Goal: Task Accomplishment & Management: Use online tool/utility

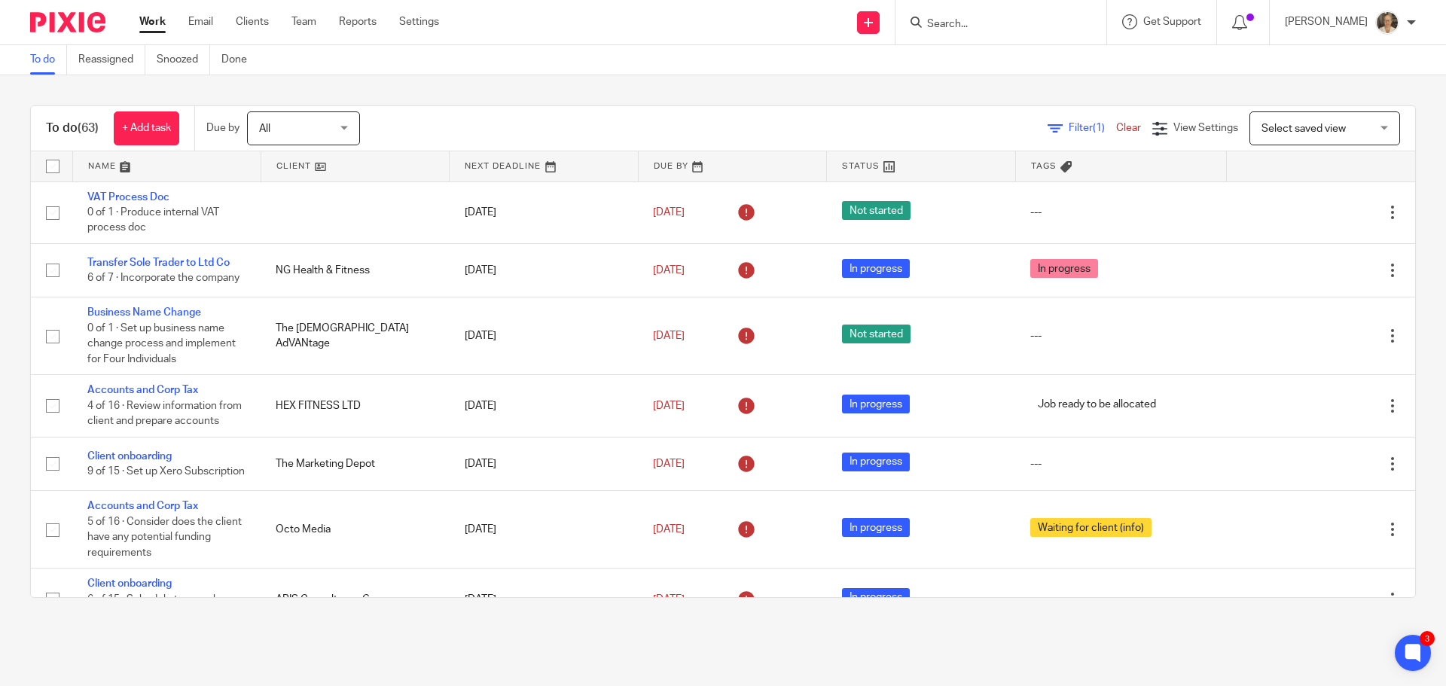
click at [1029, 26] on input "Search" at bounding box center [994, 25] width 136 height 14
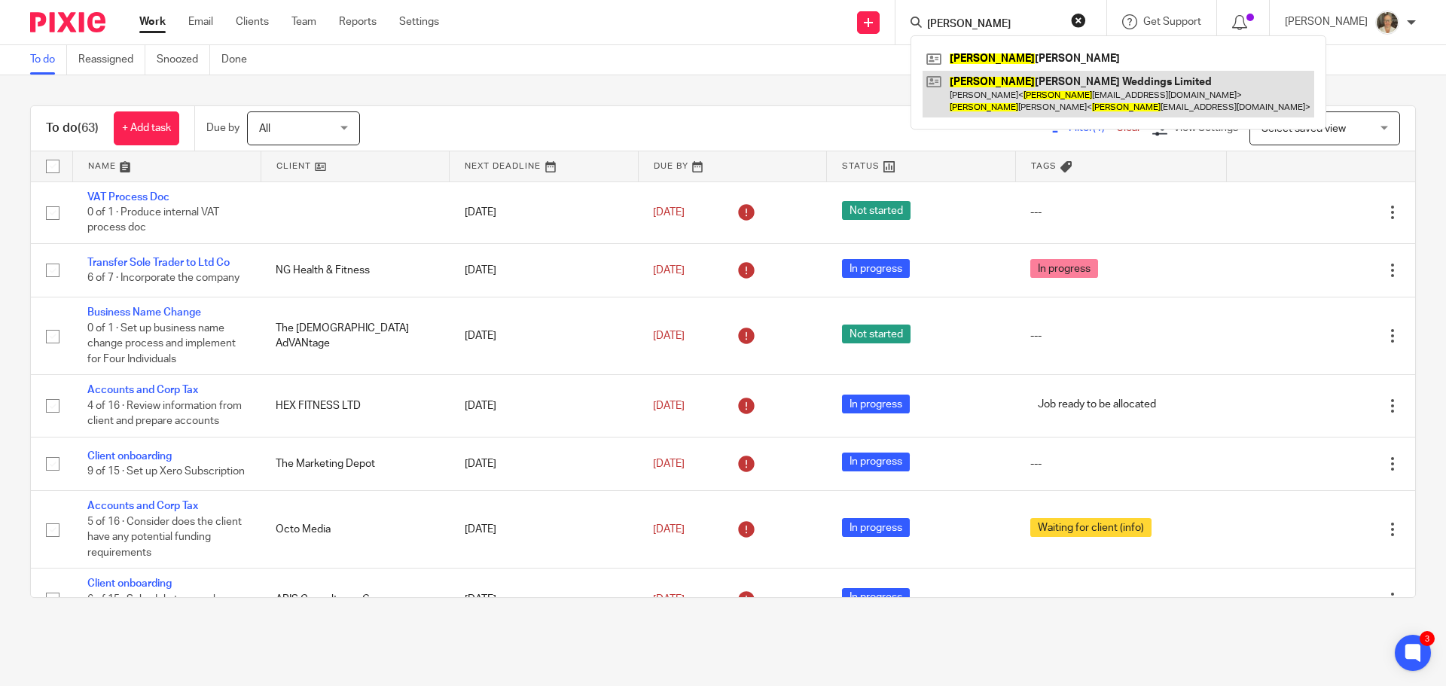
type input "kim"
click at [1041, 94] on link at bounding box center [1119, 94] width 392 height 47
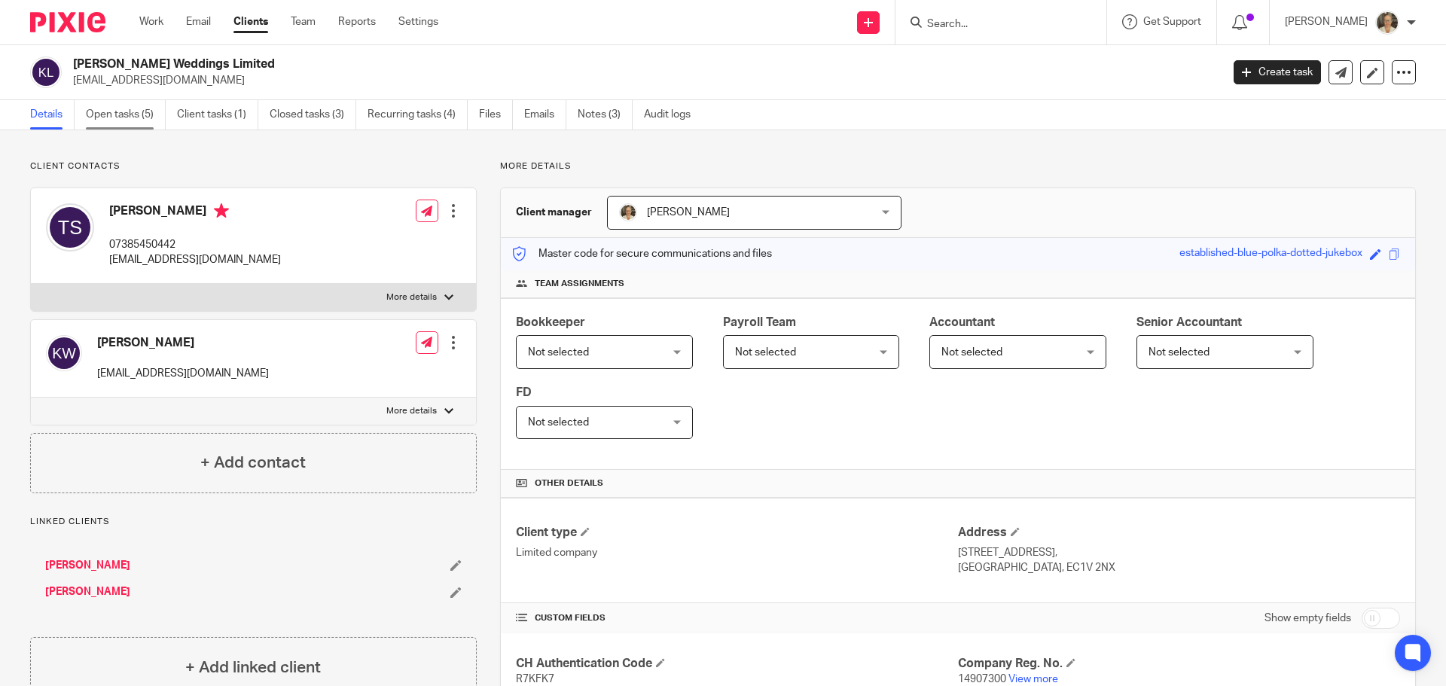
click at [115, 111] on link "Open tasks (5)" at bounding box center [126, 114] width 80 height 29
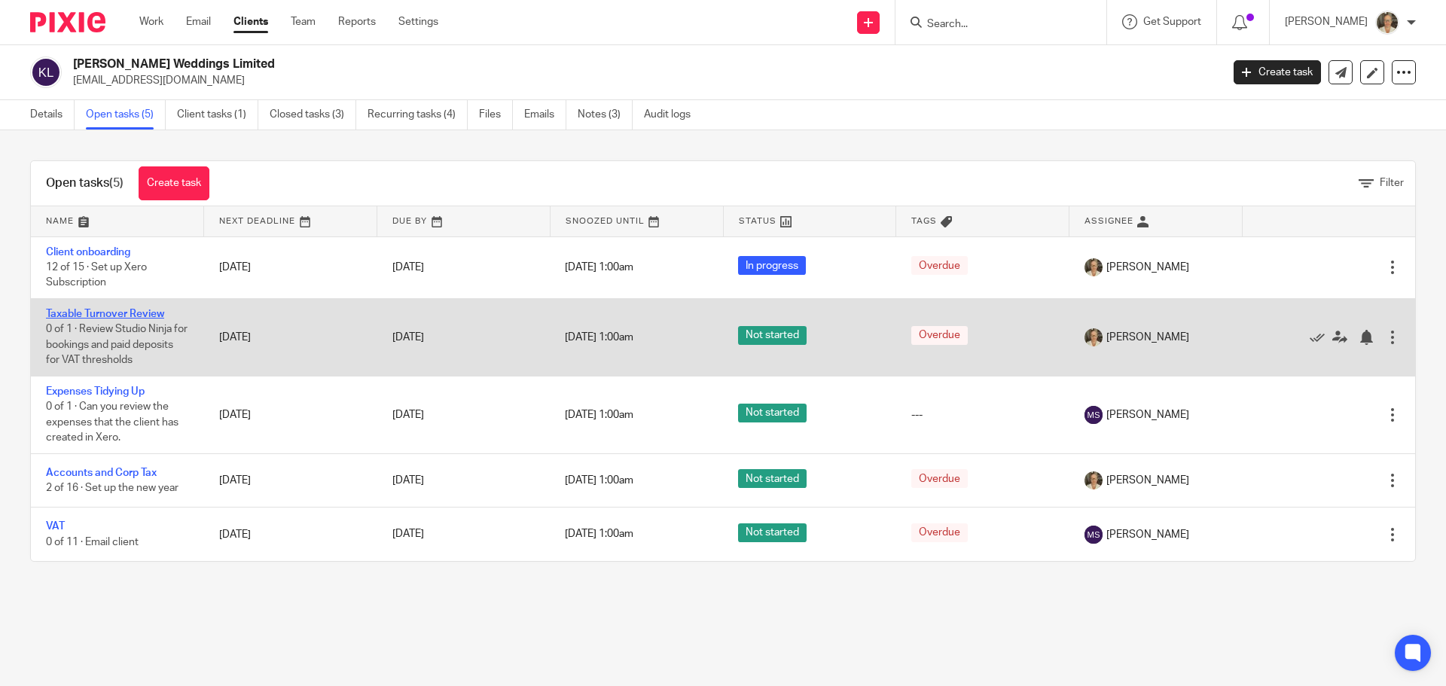
click at [105, 316] on link "Taxable Turnover Review" at bounding box center [105, 314] width 118 height 11
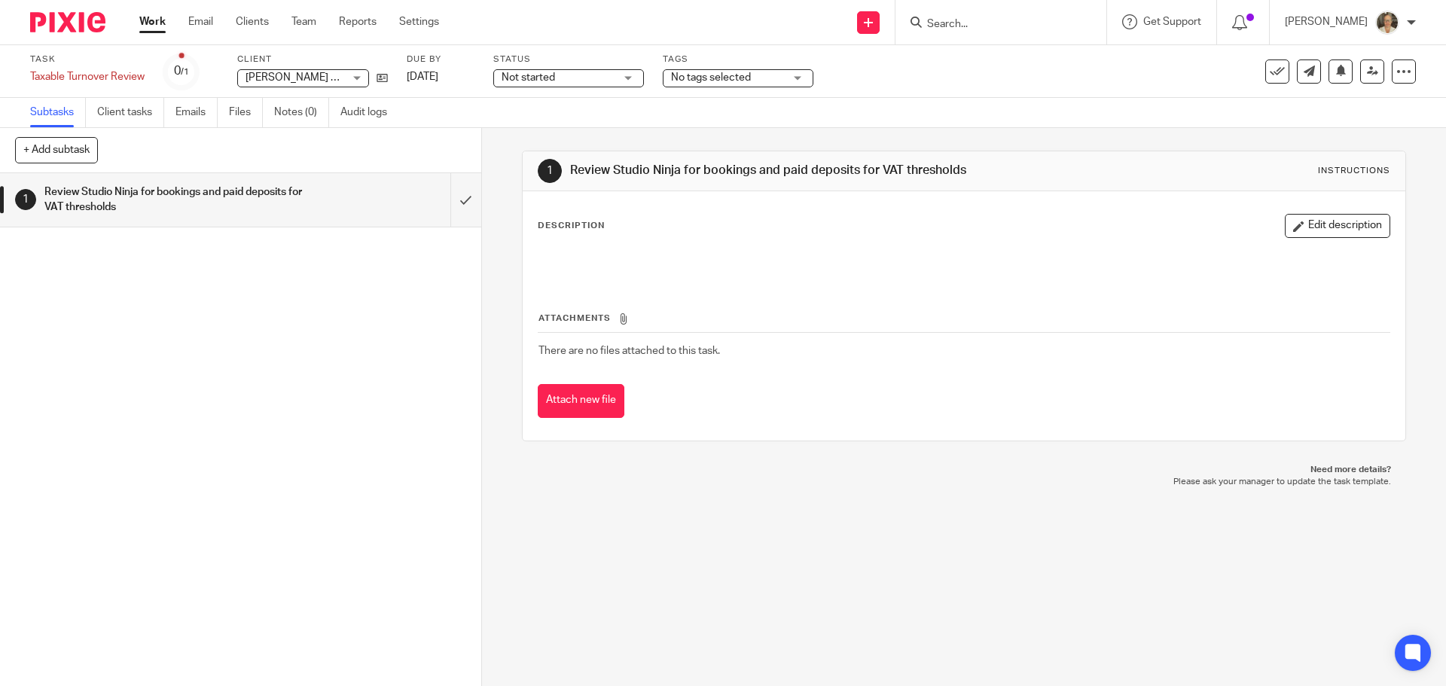
click at [170, 209] on h1 "Review Studio Ninja for bookings and paid deposits for VAT thresholds" at bounding box center [174, 200] width 261 height 38
click at [1301, 222] on button "Edit description" at bounding box center [1337, 226] width 105 height 24
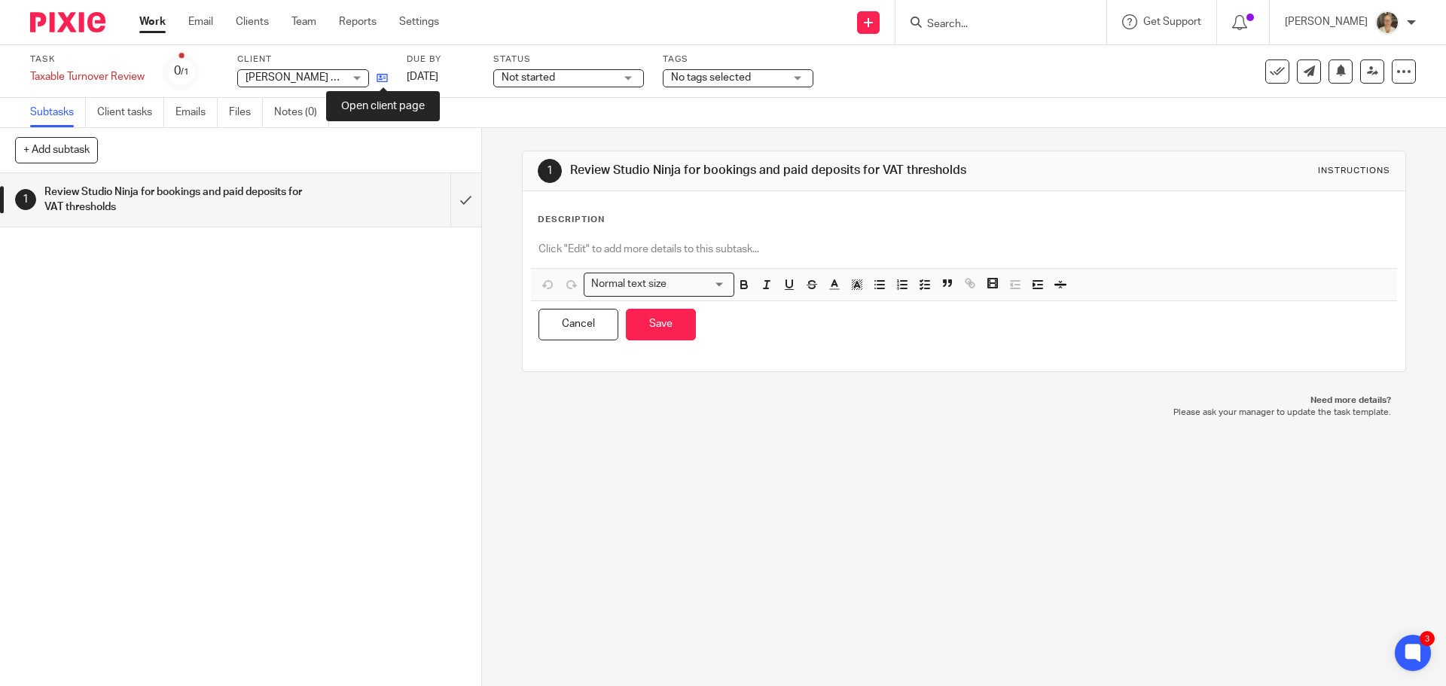
click at [380, 79] on icon at bounding box center [382, 77] width 11 height 11
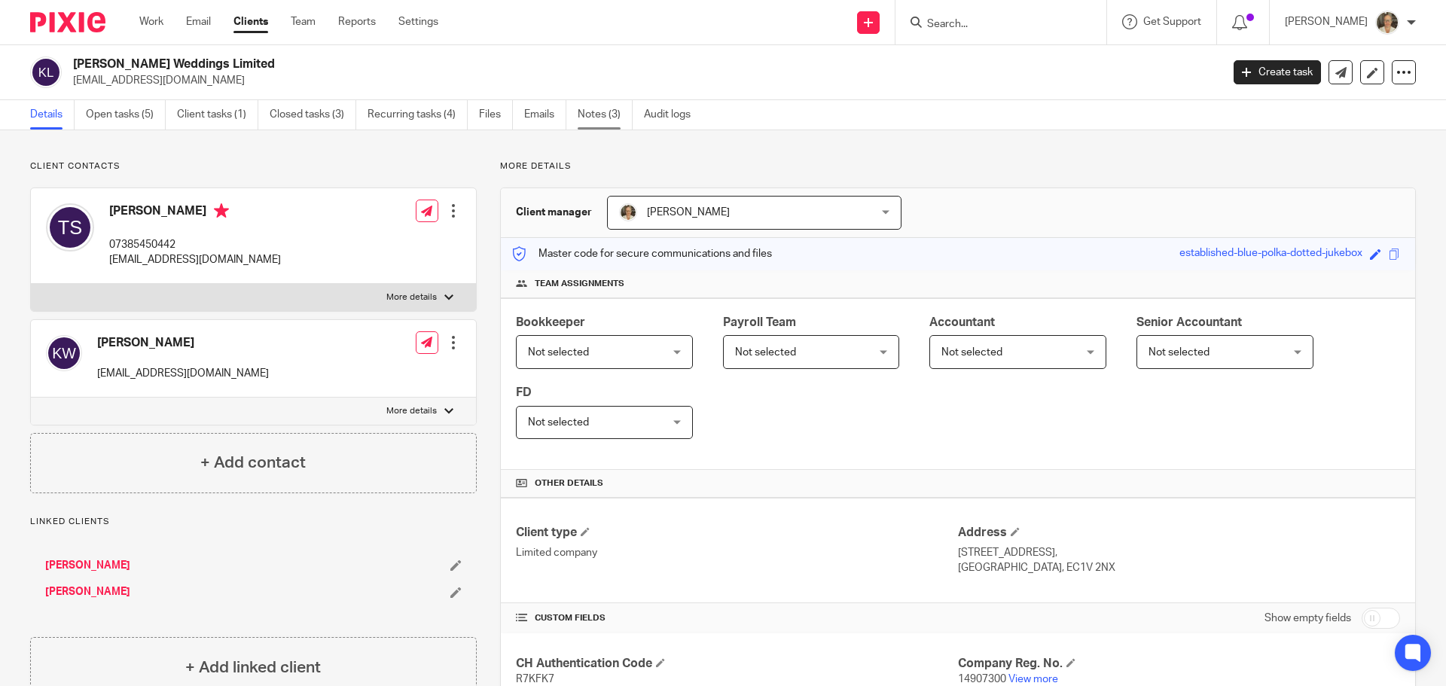
click at [603, 117] on link "Notes (3)" at bounding box center [605, 114] width 55 height 29
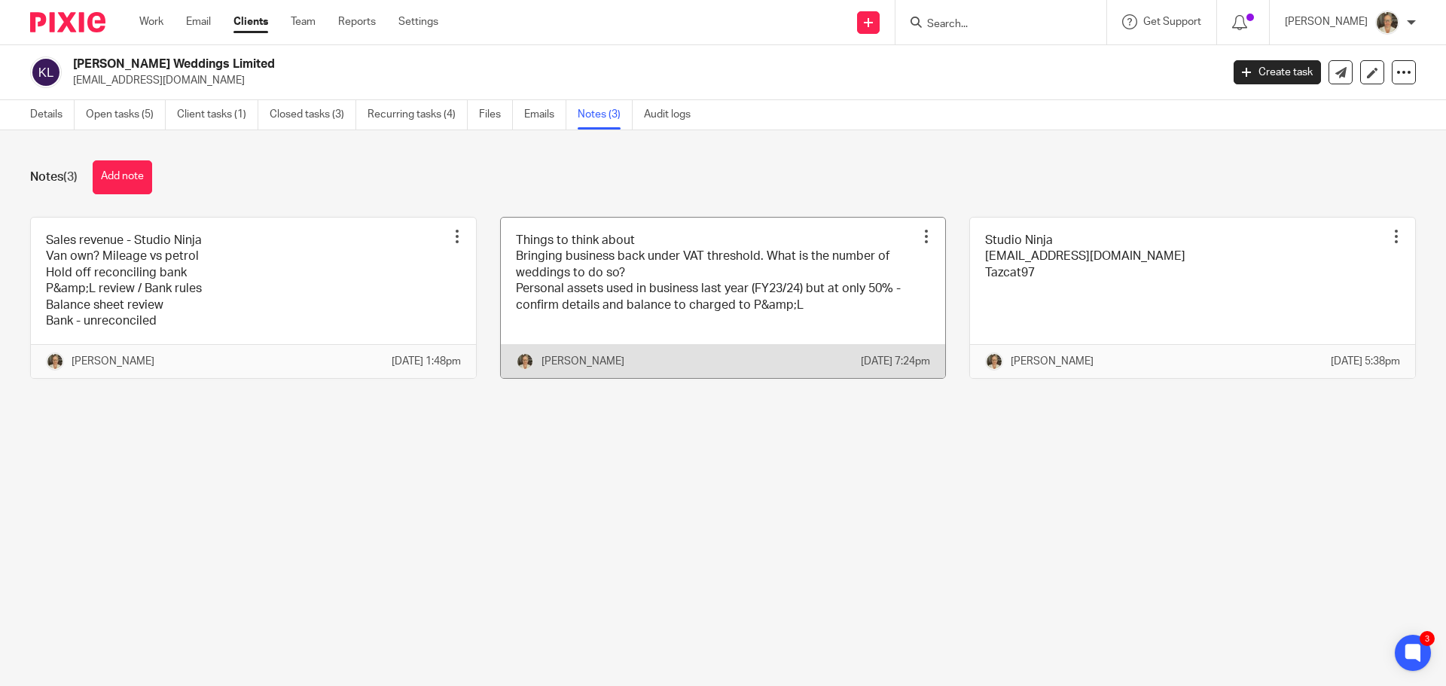
click at [697, 287] on link at bounding box center [723, 298] width 445 height 161
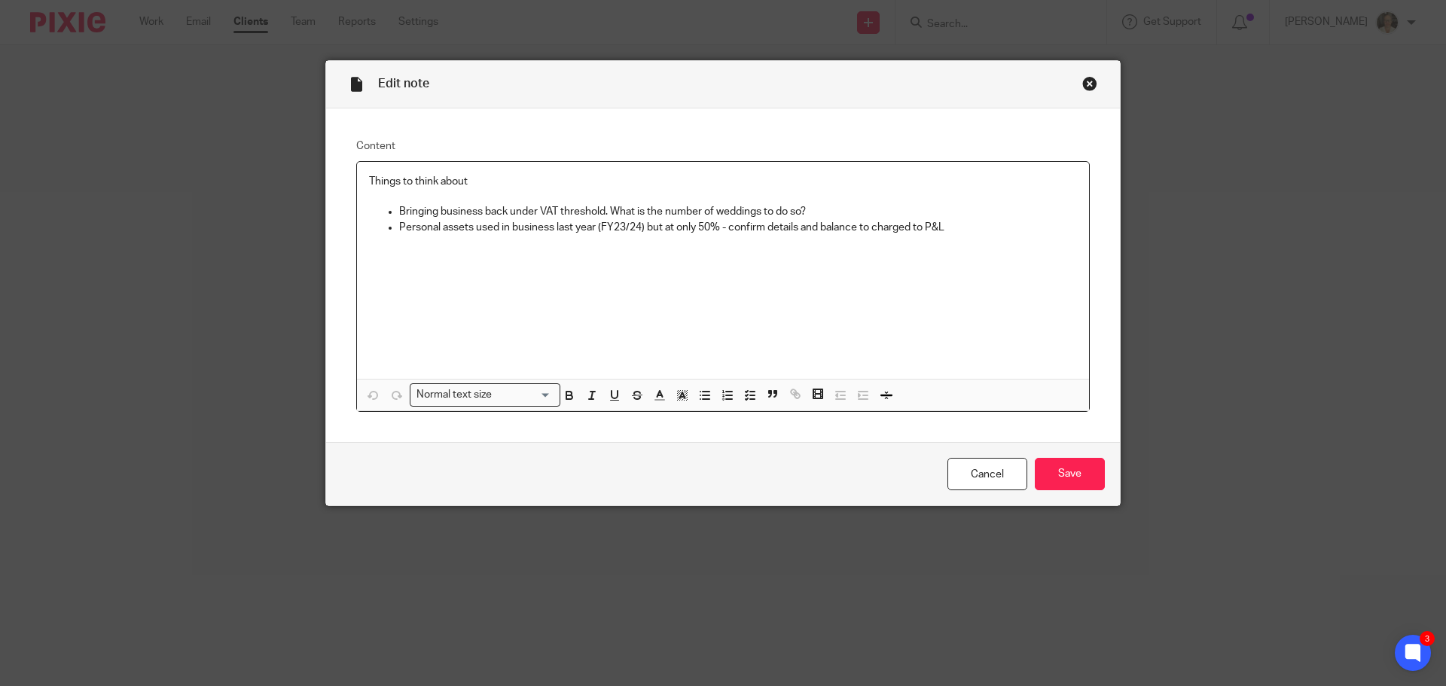
click at [1087, 86] on div "Close this dialog window" at bounding box center [1089, 83] width 15 height 15
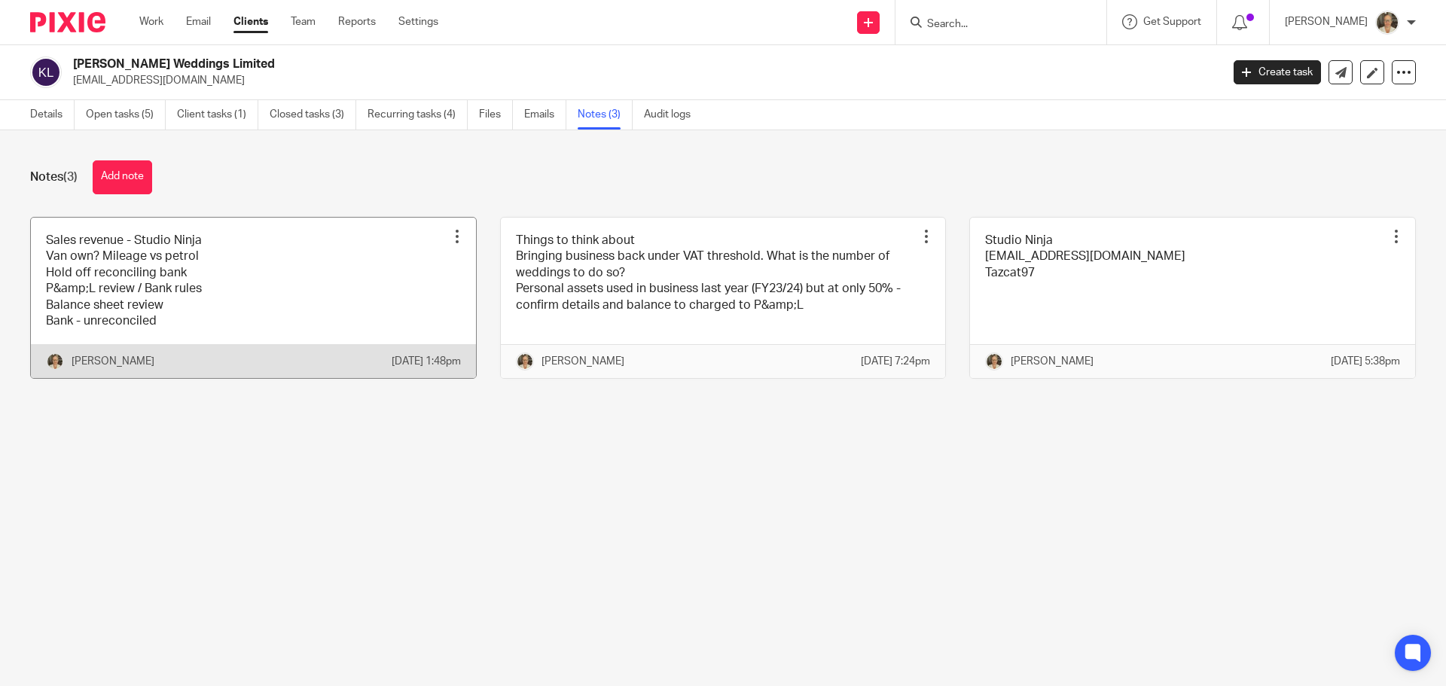
click at [288, 274] on link at bounding box center [253, 298] width 445 height 161
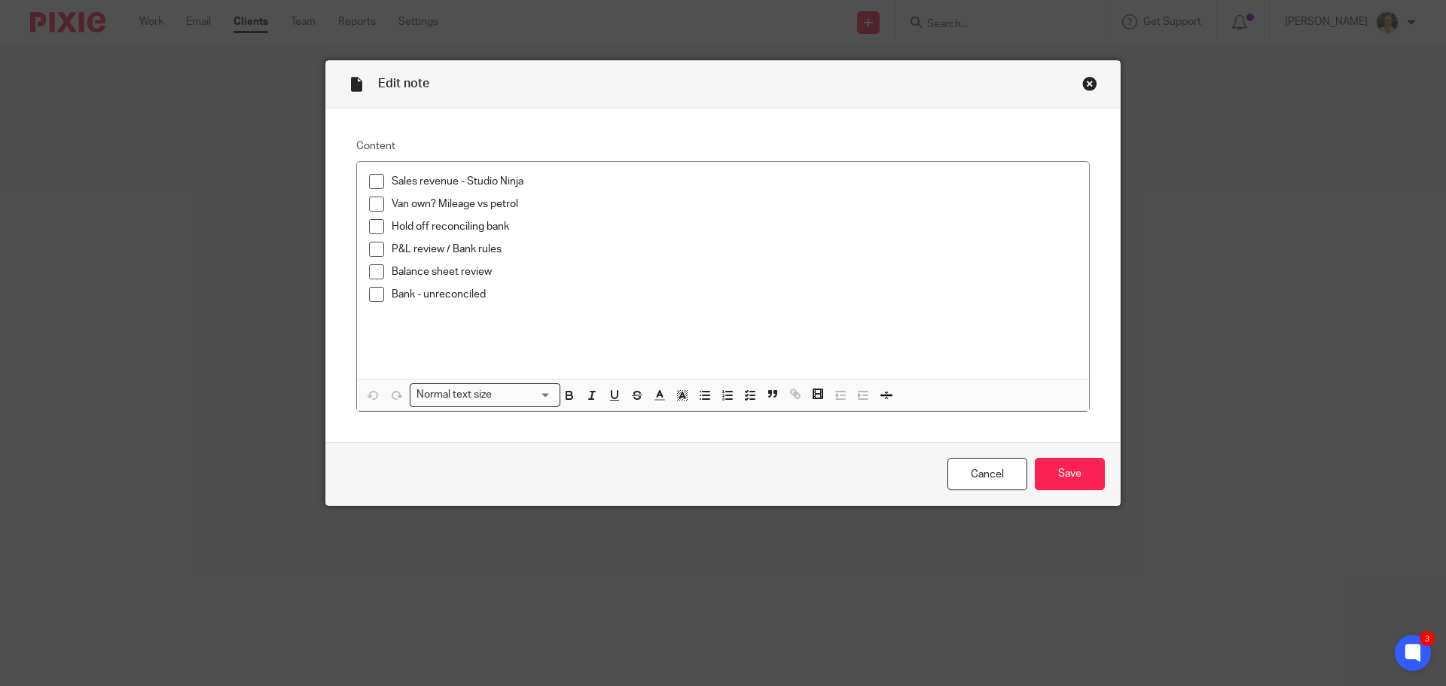
click at [1090, 84] on div "Close this dialog window" at bounding box center [1089, 83] width 15 height 15
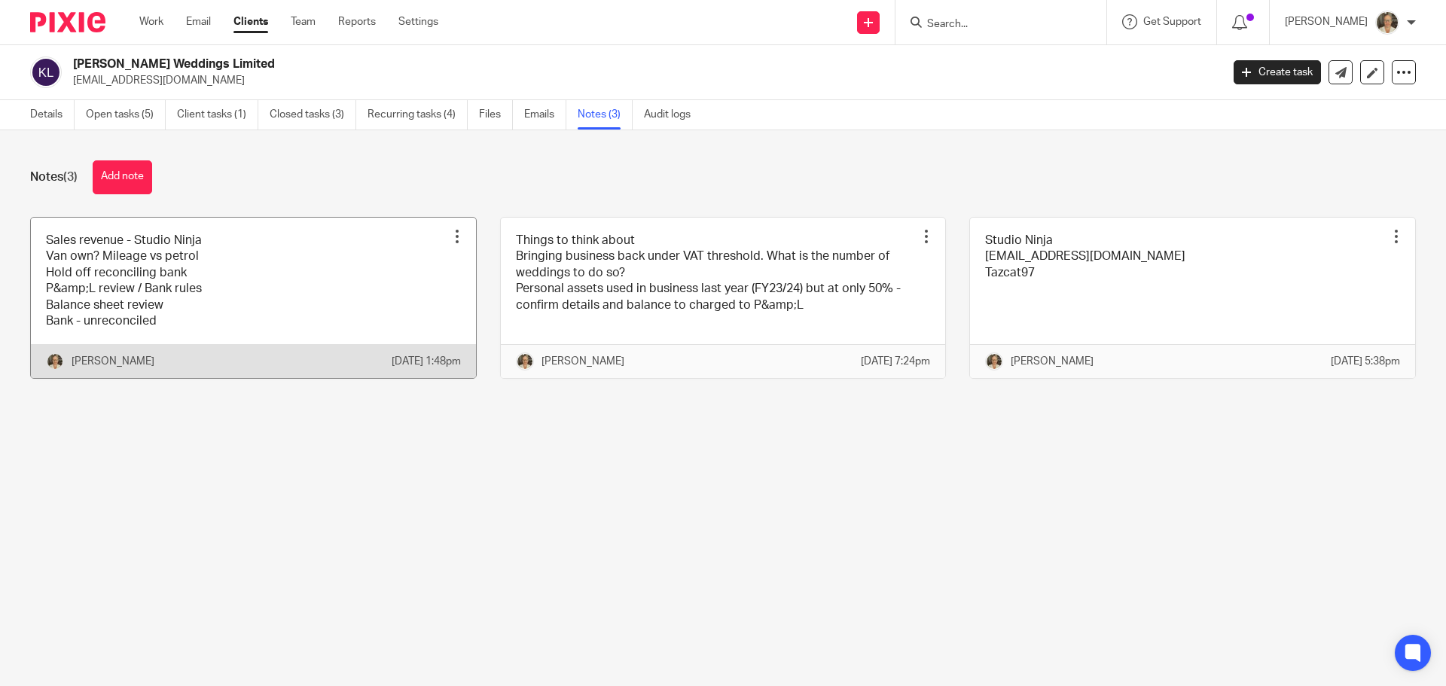
click at [264, 276] on link at bounding box center [253, 298] width 445 height 161
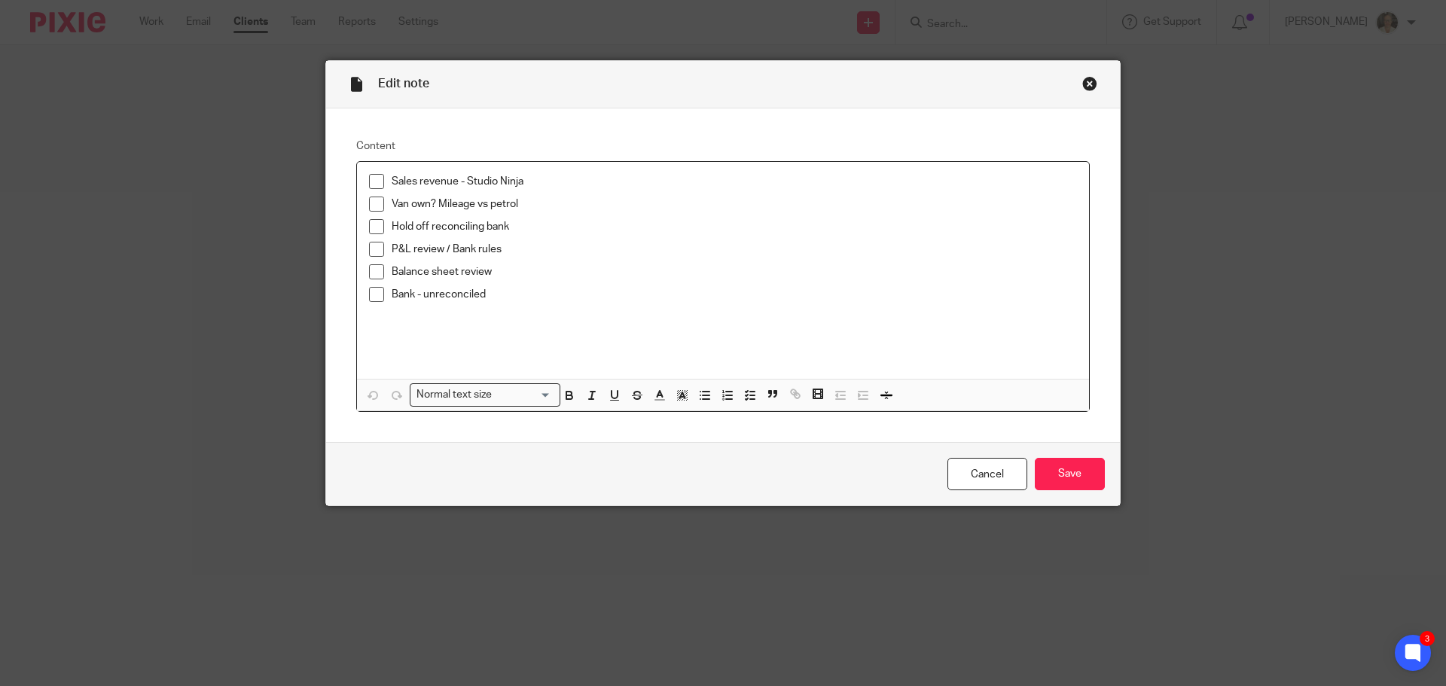
click at [1082, 81] on div "Close this dialog window" at bounding box center [1089, 83] width 15 height 15
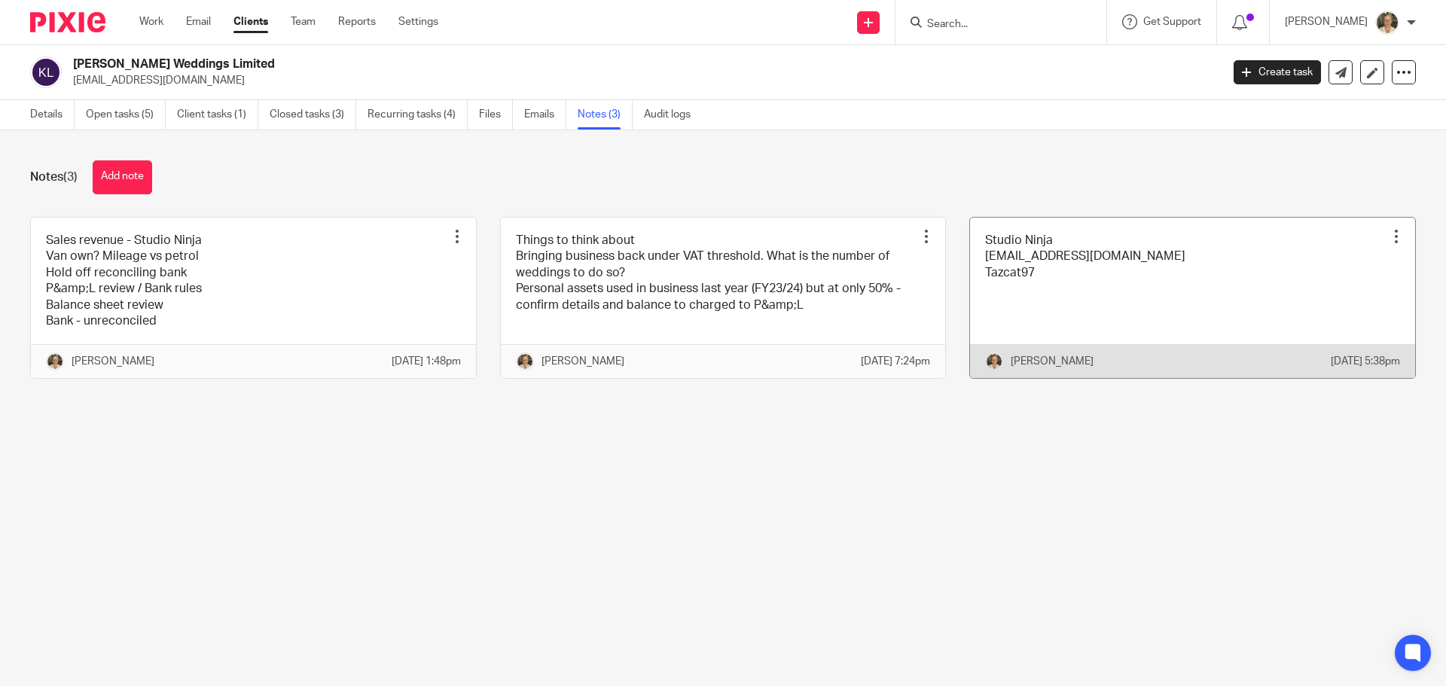
click at [1047, 276] on link at bounding box center [1192, 298] width 445 height 161
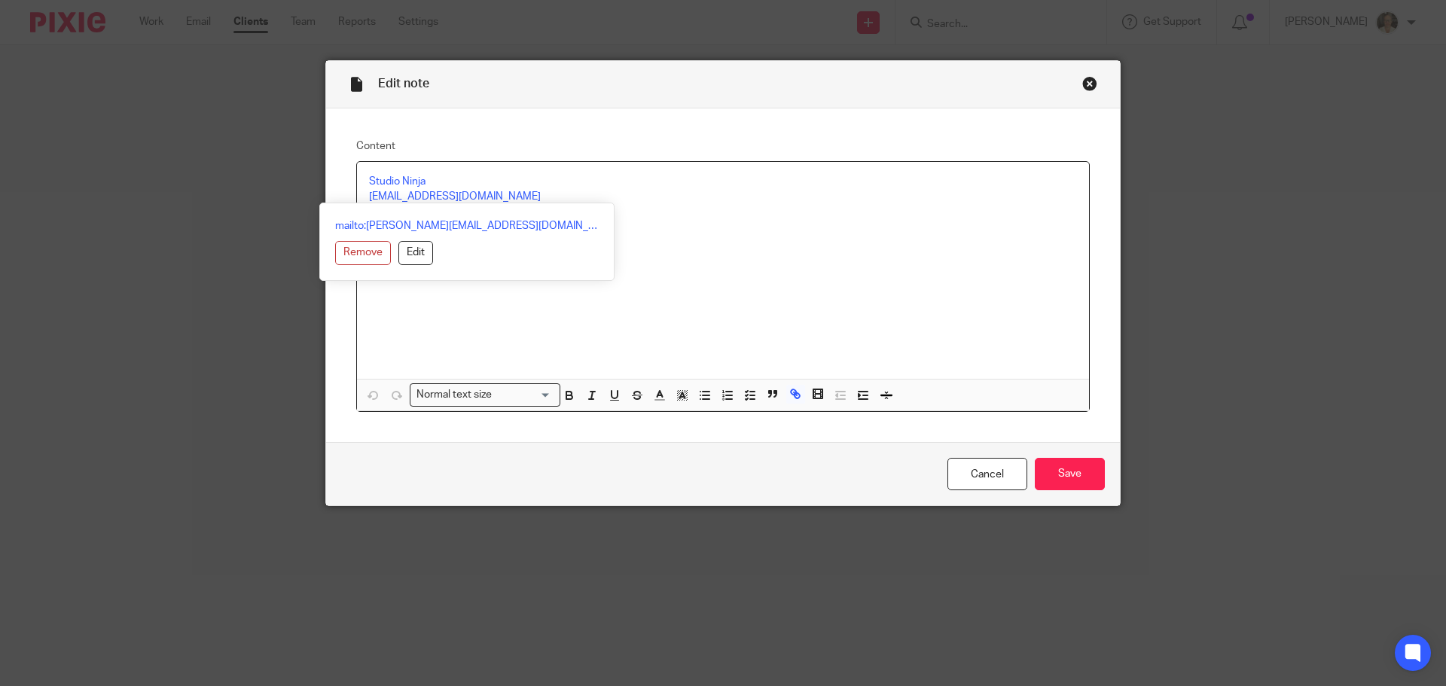
drag, startPoint x: 566, startPoint y: 201, endPoint x: 356, endPoint y: 200, distance: 210.1
click at [357, 200] on div "Studio Ninja [EMAIL_ADDRESS][DOMAIN_NAME] Tazcat97" at bounding box center [723, 270] width 732 height 217
copy link "[EMAIL_ADDRESS][DOMAIN_NAME]"
click at [405, 176] on link "Studio Ninja" at bounding box center [397, 181] width 56 height 11
click at [436, 231] on link "[URL][DOMAIN_NAME]" at bounding box center [446, 228] width 108 height 15
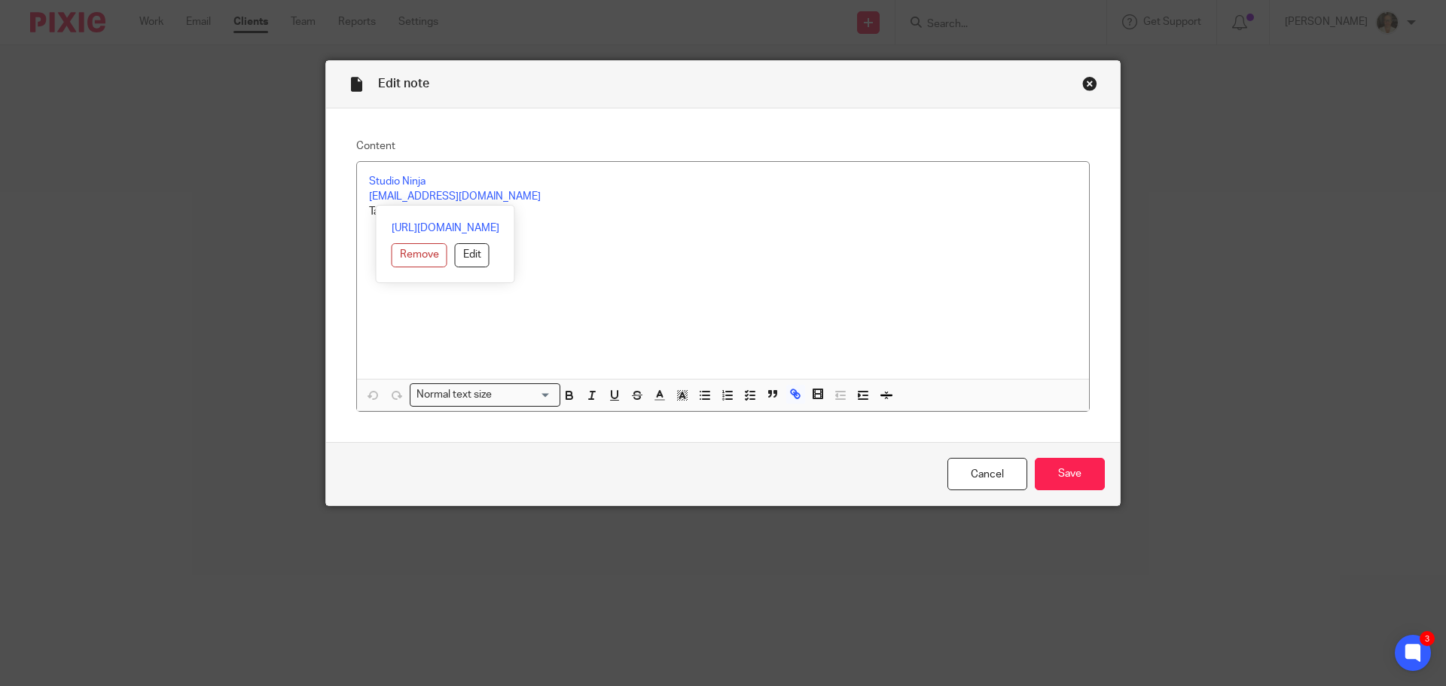
click at [607, 216] on p "Tazcat97" at bounding box center [723, 211] width 708 height 15
drag, startPoint x: 349, startPoint y: 221, endPoint x: 360, endPoint y: 212, distance: 14.0
click at [360, 212] on div "Studio Ninja [EMAIL_ADDRESS][DOMAIN_NAME] Tazcat97" at bounding box center [723, 270] width 732 height 217
copy p "Tazcat97"
